Goal: Task Accomplishment & Management: Use online tool/utility

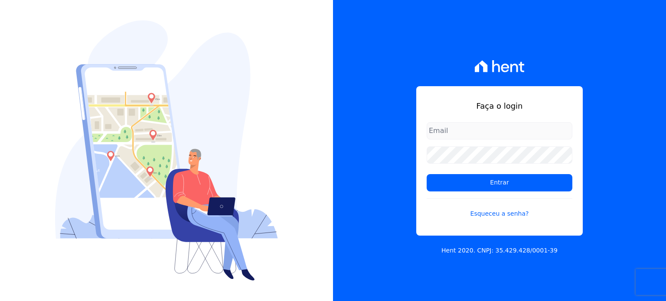
type input "[PERSON_NAME][EMAIL_ADDRESS][PERSON_NAME][DOMAIN_NAME]"
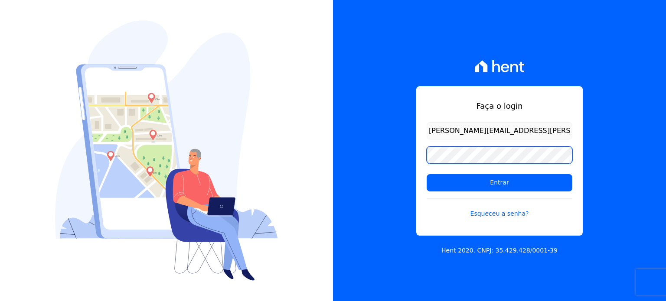
click at [322, 146] on div "Faça o login [PERSON_NAME][EMAIL_ADDRESS][PERSON_NAME][DOMAIN_NAME] Entrar Esqu…" at bounding box center [333, 150] width 666 height 301
click at [427, 174] on input "Entrar" at bounding box center [500, 182] width 146 height 17
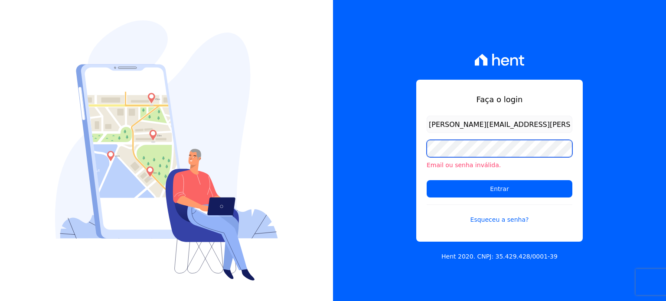
click at [403, 156] on div "Faça o login paula.silva@senziani.com Email ou senha inválida. Entrar Esqueceu …" at bounding box center [499, 150] width 333 height 301
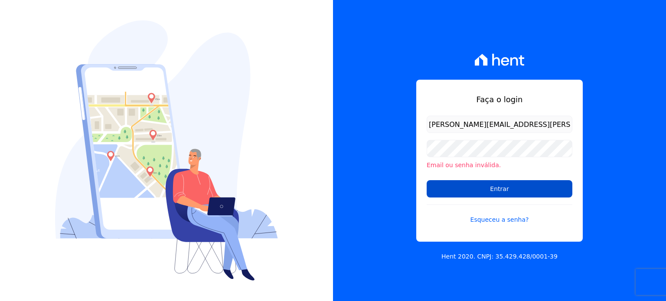
click at [455, 188] on input "Entrar" at bounding box center [500, 188] width 146 height 17
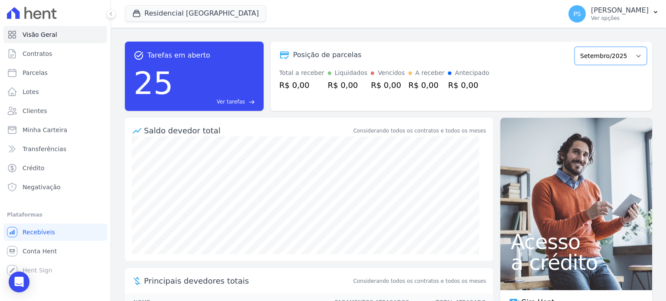
click at [631, 59] on select "Fevereiro/2023 Março/2023 Abril/2023 Maio/2023 Junho/2023 Julho/2023 Agosto/202…" at bounding box center [610, 56] width 72 height 18
click at [168, 11] on button "Residencial Villa Sardenha" at bounding box center [195, 13] width 141 height 16
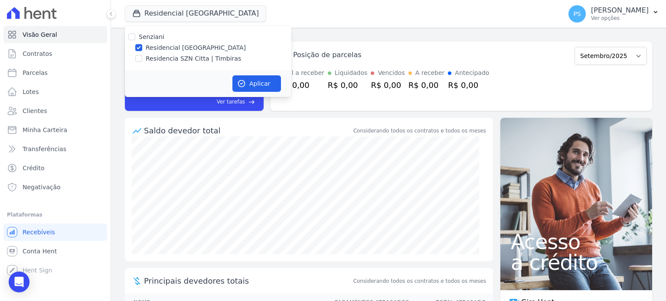
click at [157, 58] on label "Residencia SZN Citta | Timbiras" at bounding box center [193, 58] width 95 height 9
click at [142, 58] on input "Residencia SZN Citta | Timbiras" at bounding box center [138, 58] width 7 height 7
checkbox input "true"
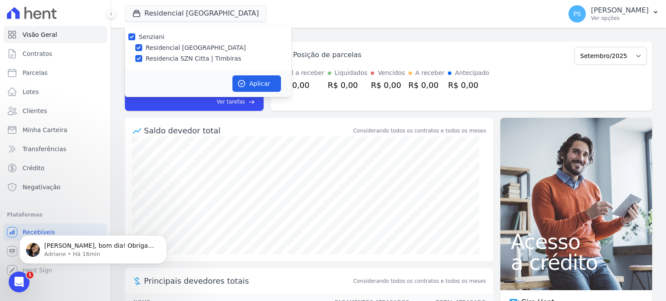
click at [158, 46] on label "Residencial Villa Sardenha" at bounding box center [196, 47] width 100 height 9
click at [142, 46] on input "Residencial Villa Sardenha" at bounding box center [138, 47] width 7 height 7
checkbox input "false"
click at [253, 80] on button "Aplicar" at bounding box center [256, 83] width 49 height 16
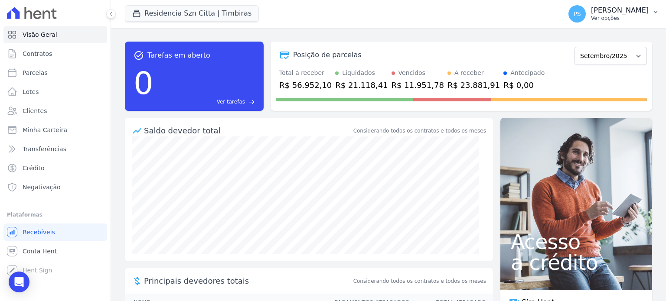
click at [650, 12] on button "PS Paula Silva Ver opções" at bounding box center [613, 14] width 104 height 24
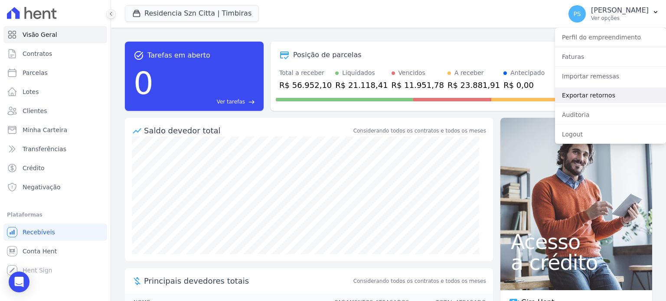
click at [583, 97] on link "Exportar retornos" at bounding box center [610, 96] width 111 height 16
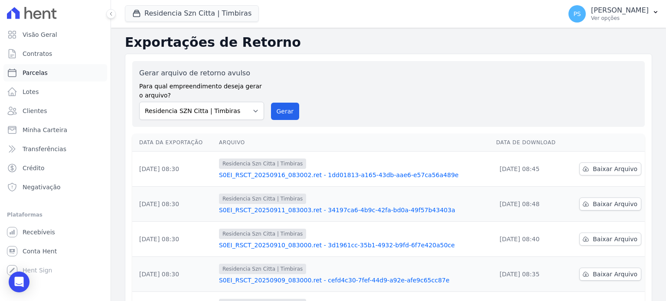
click at [43, 74] on span "Parcelas" at bounding box center [35, 73] width 25 height 9
select select
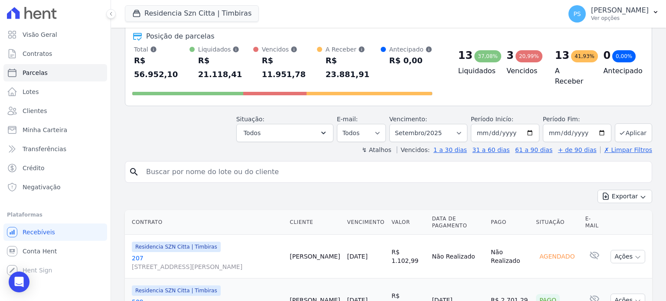
scroll to position [43, 0]
click at [212, 164] on input "search" at bounding box center [394, 172] width 507 height 17
type input "acacio"
select select
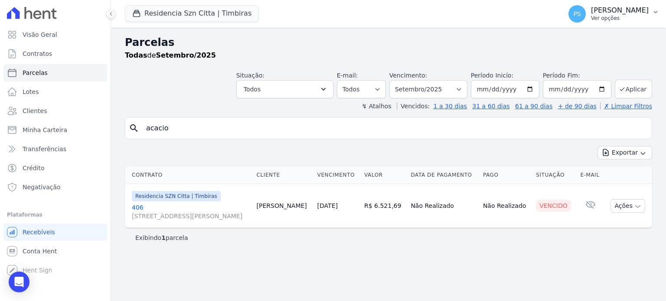
click at [652, 11] on icon "button" at bounding box center [655, 12] width 7 height 7
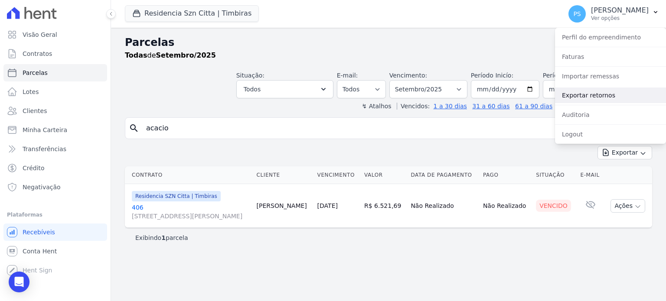
click at [578, 98] on link "Exportar retornos" at bounding box center [610, 96] width 111 height 16
